Goal: Communication & Community: Answer question/provide support

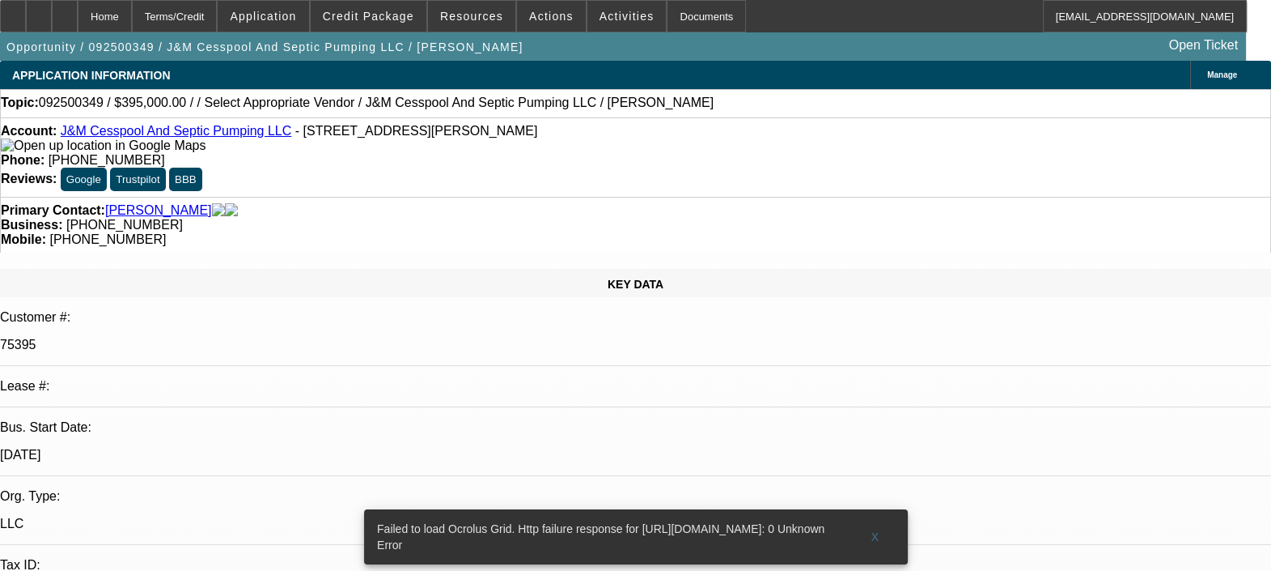
select select "0"
select select "2"
select select "0.1"
select select "4"
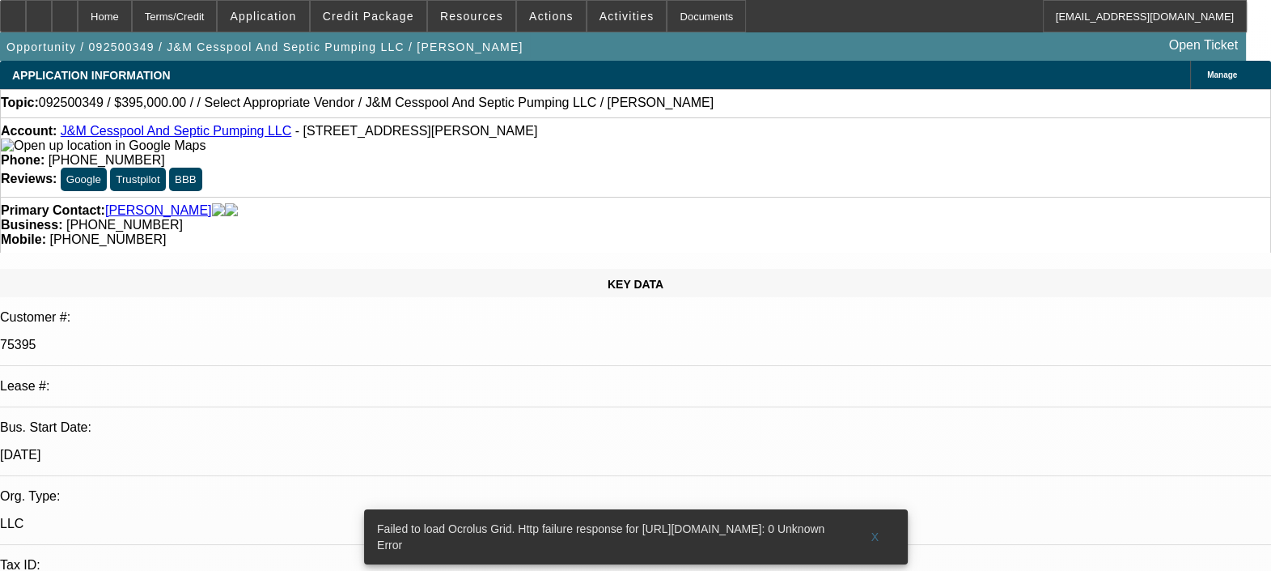
radio input "true"
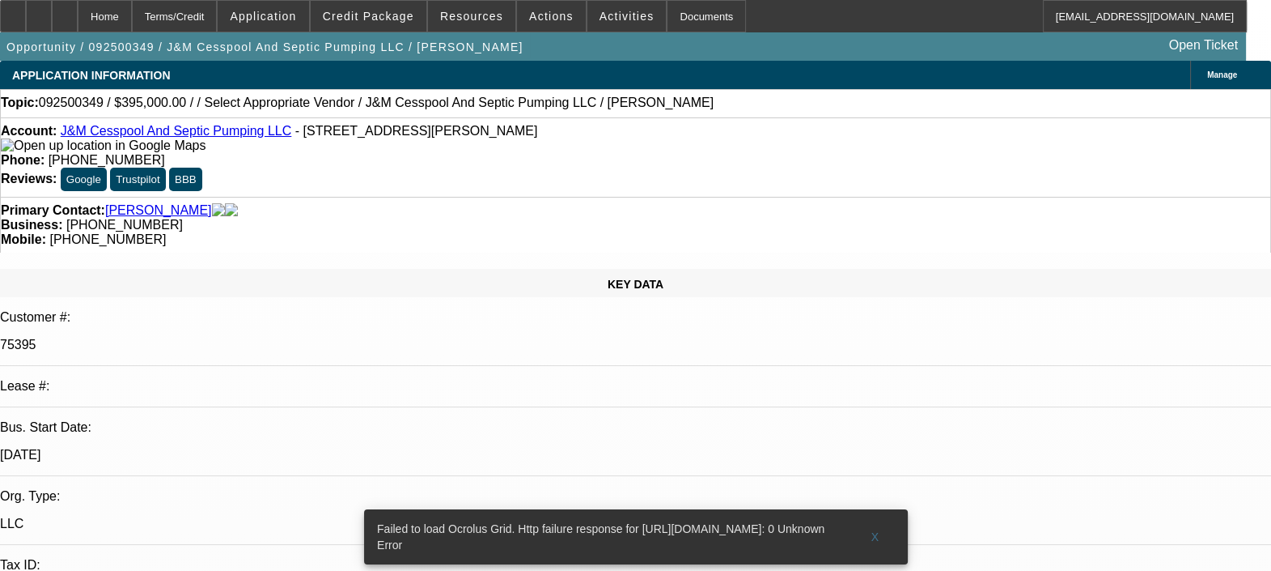
type textarea "ALL THE DEALS ARE SOLD LEASES. WE DON'T HAVE ANY PAYMENT DATA FOR THE CUSTOMER …"
radio input "true"
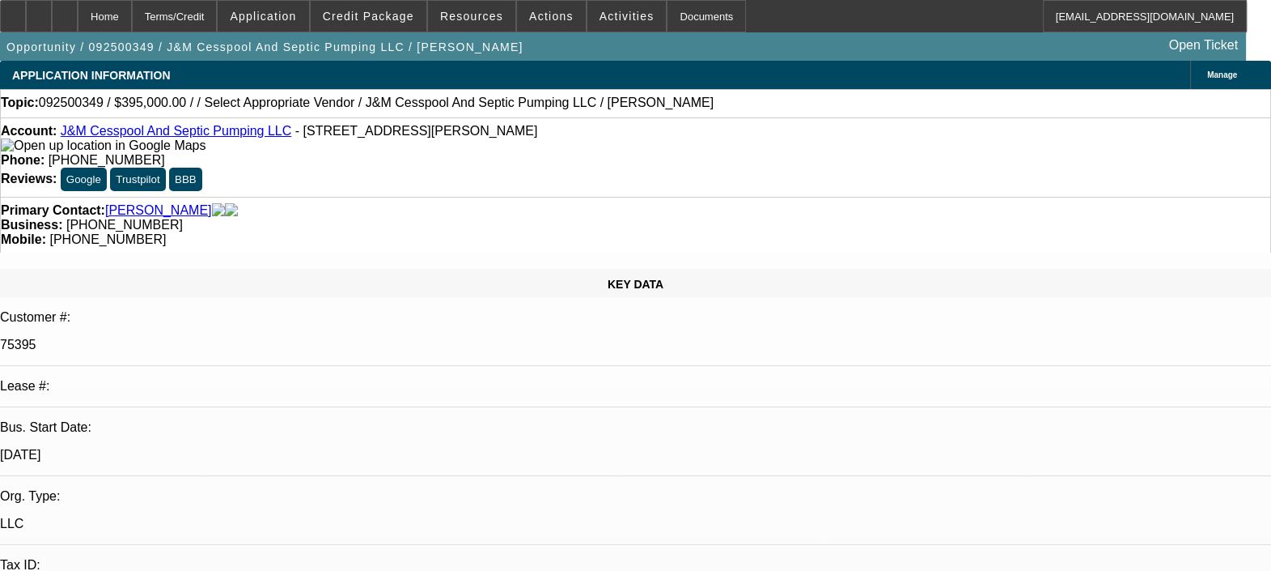
select select "0"
select select "2"
select select "0.1"
select select "4"
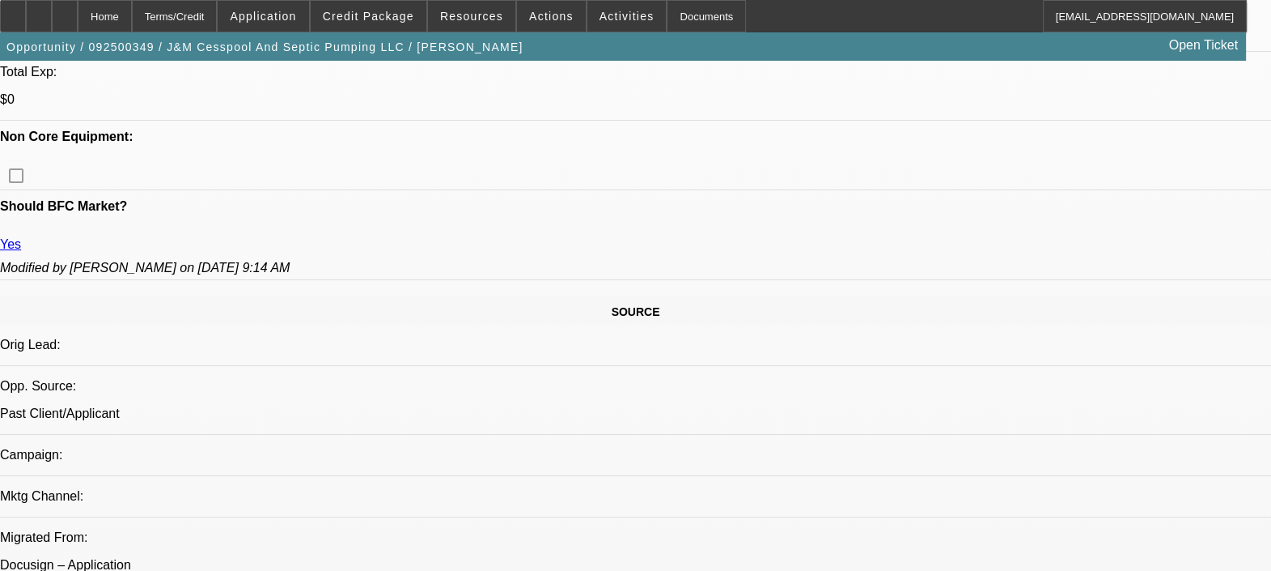
scroll to position [808, 0]
